Goal: Task Accomplishment & Management: Manage account settings

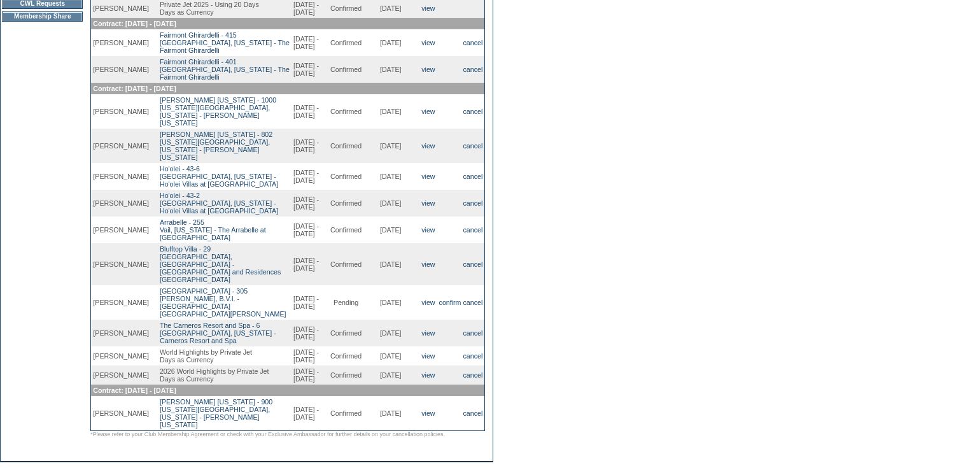
scroll to position [254, 0]
click at [471, 303] on link "cancel" at bounding box center [473, 301] width 20 height 8
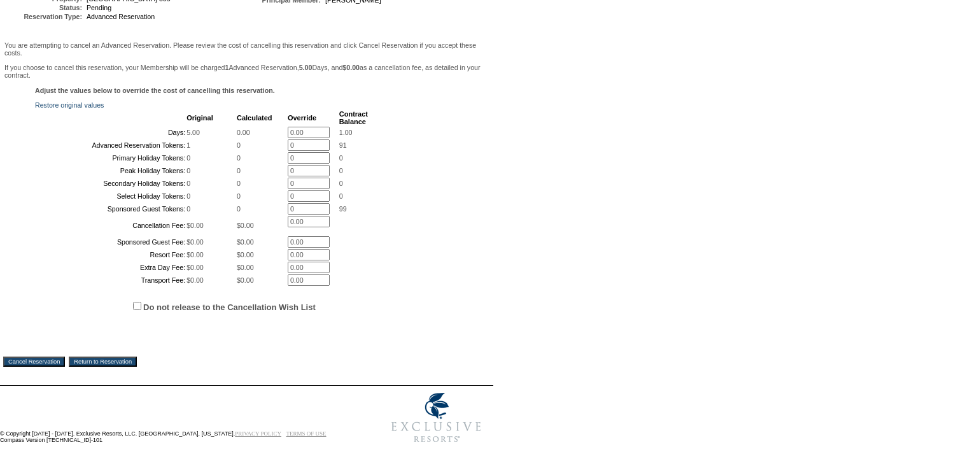
scroll to position [270, 0]
click at [39, 359] on input "Cancel Reservation" at bounding box center [34, 361] width 62 height 10
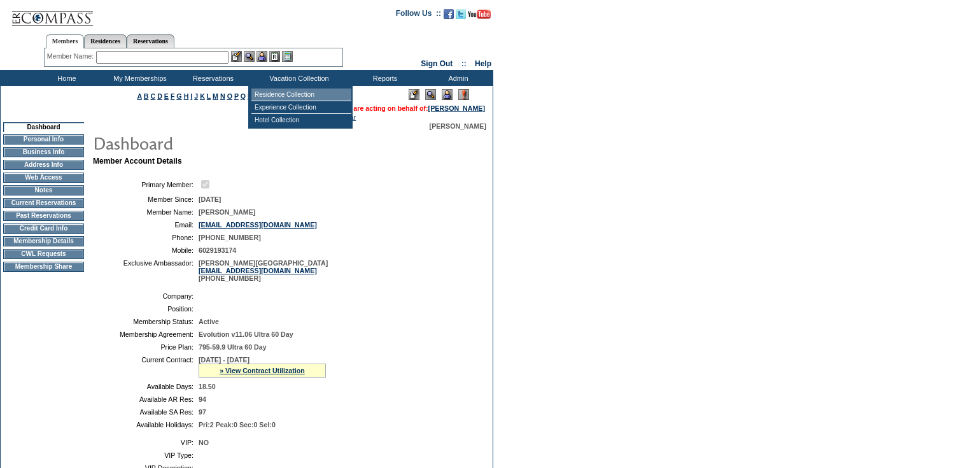
drag, startPoint x: 282, startPoint y: 92, endPoint x: 313, endPoint y: 109, distance: 35.0
click at [283, 93] on td "Residence Collection" at bounding box center [301, 94] width 100 height 13
